Goal: Task Accomplishment & Management: Manage account settings

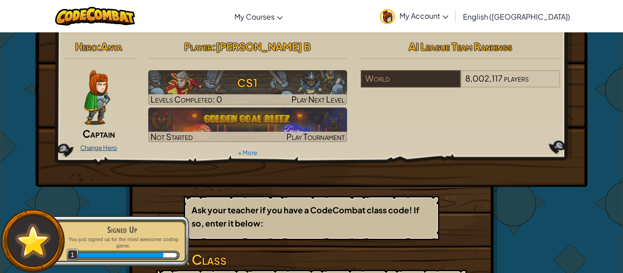
click at [112, 149] on link "Change Hero" at bounding box center [98, 147] width 37 height 7
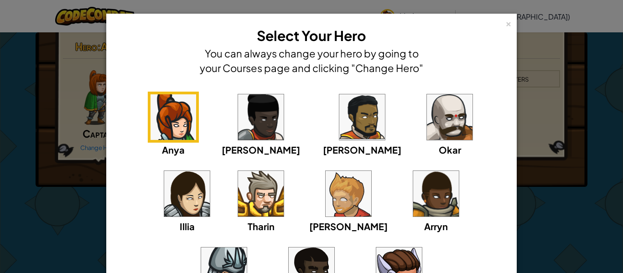
scroll to position [0, 0]
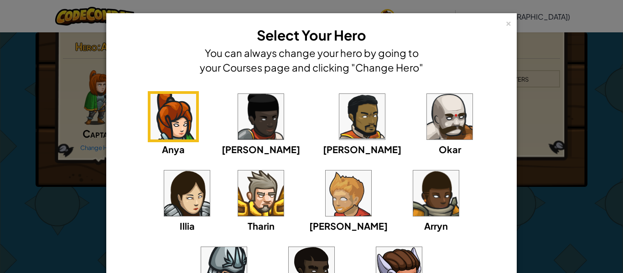
click at [210, 170] on img at bounding box center [187, 193] width 46 height 46
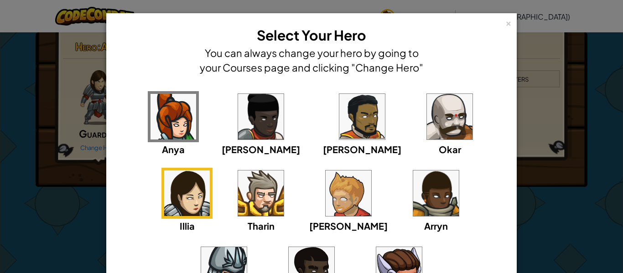
click at [148, 120] on div "Anya" at bounding box center [173, 123] width 51 height 65
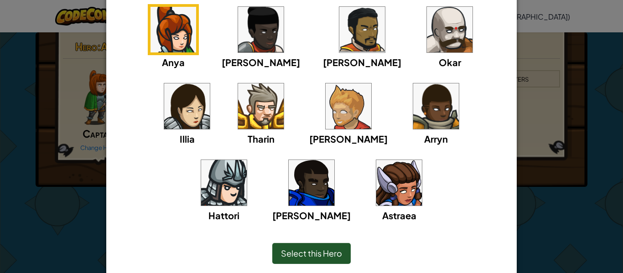
scroll to position [96, 0]
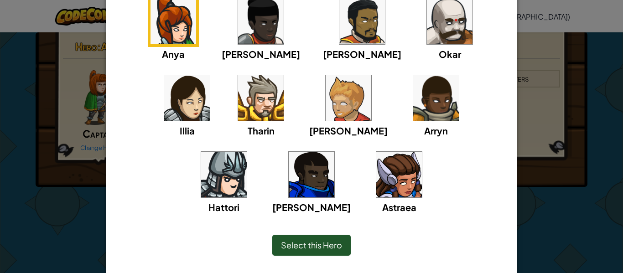
click at [325, 107] on img at bounding box center [348, 98] width 46 height 46
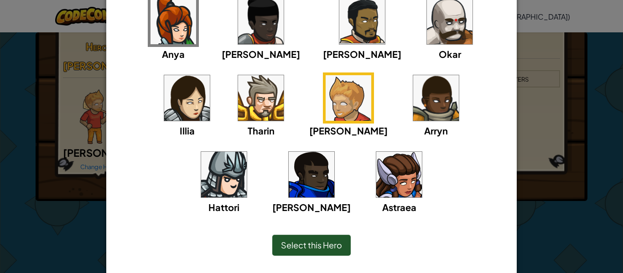
click at [171, 36] on img at bounding box center [173, 22] width 46 height 46
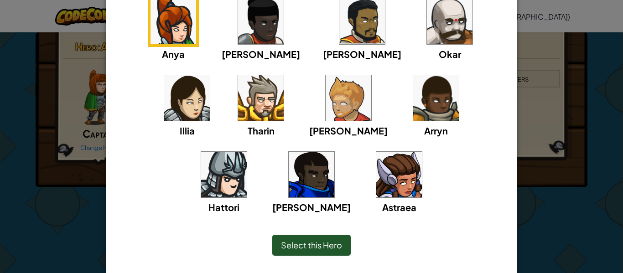
click at [299, 244] on span "Select this Hero" at bounding box center [311, 245] width 61 height 10
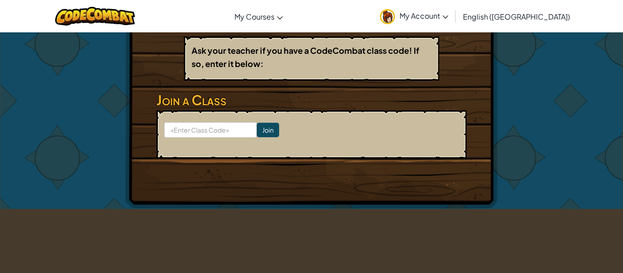
scroll to position [0, 0]
